Goal: Information Seeking & Learning: Check status

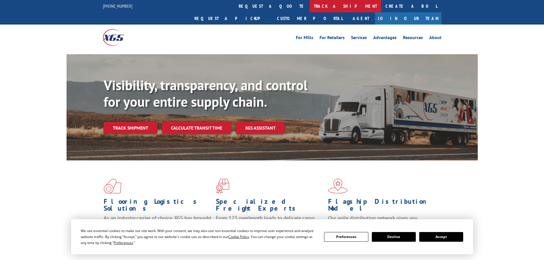
click at [310, 8] on link "track a shipment" at bounding box center [346, 6] width 72 height 12
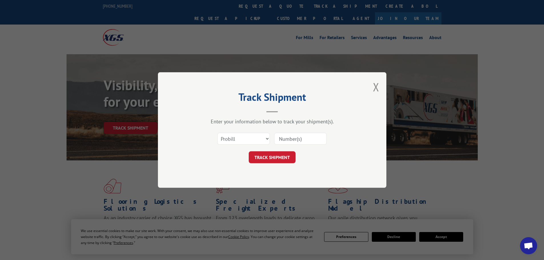
click at [289, 138] on input at bounding box center [300, 139] width 53 height 12
paste input "17517156"
type input "17517156"
click at [284, 158] on button "TRACK SHIPMENT" at bounding box center [272, 157] width 47 height 12
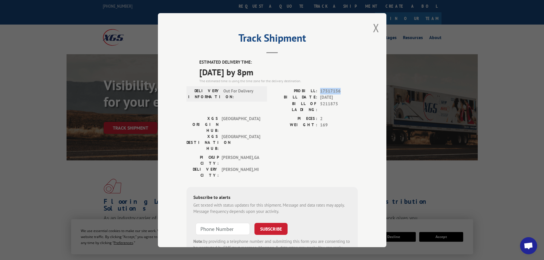
drag, startPoint x: 342, startPoint y: 89, endPoint x: 319, endPoint y: 92, distance: 23.3
click at [320, 92] on span "17517156" at bounding box center [339, 91] width 38 height 7
copy span "17517156"
click at [377, 24] on button "Close modal" at bounding box center [376, 27] width 6 height 15
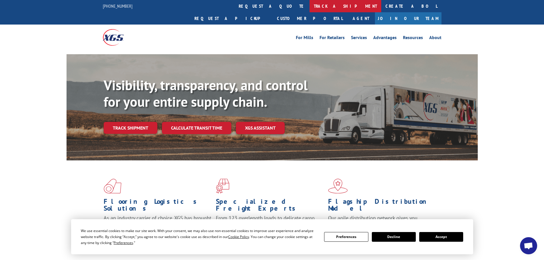
click at [310, 4] on link "track a shipment" at bounding box center [346, 6] width 72 height 12
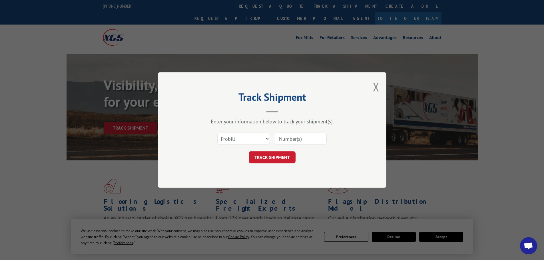
click at [292, 142] on input at bounding box center [300, 139] width 53 height 12
paste input "17517156"
type input "17517156"
click at [274, 163] on button "TRACK SHIPMENT" at bounding box center [272, 157] width 47 height 12
